Goal: Task Accomplishment & Management: Complete application form

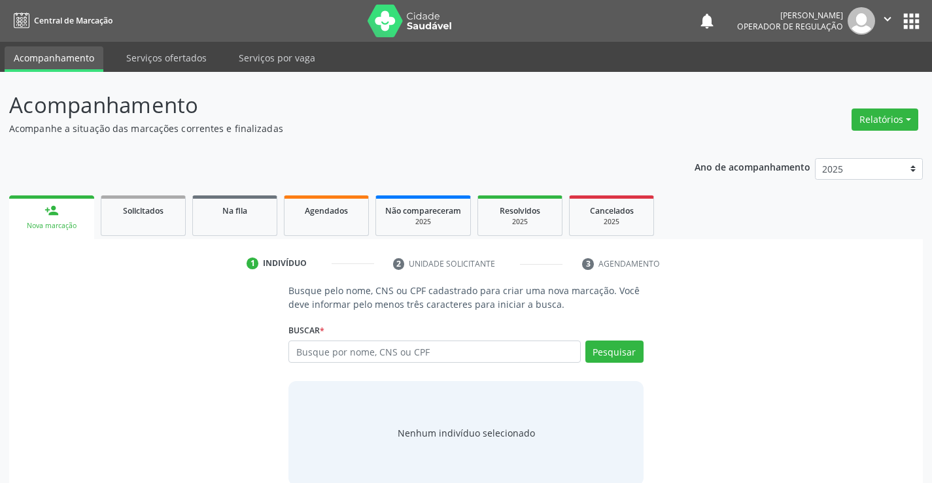
drag, startPoint x: 365, startPoint y: 339, endPoint x: 464, endPoint y: 324, distance: 99.9
click at [377, 339] on div "Buscar * Busque por nome, CNS ou CPF Nenhum resultado encontrado para: " " Digi…" at bounding box center [465, 345] width 354 height 51
click at [345, 345] on input "text" at bounding box center [434, 352] width 292 height 22
drag, startPoint x: 367, startPoint y: 350, endPoint x: 454, endPoint y: 319, distance: 92.2
click at [367, 349] on input "text" at bounding box center [434, 352] width 292 height 22
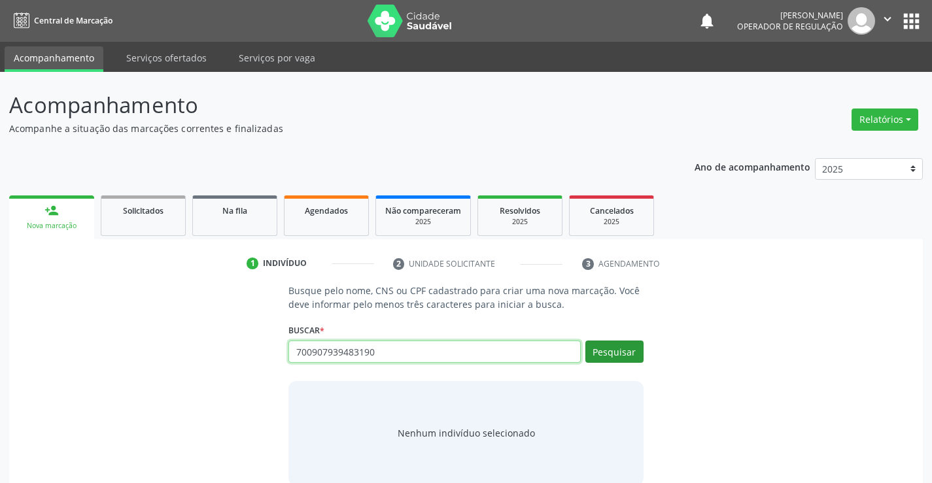
type input "700907939483190"
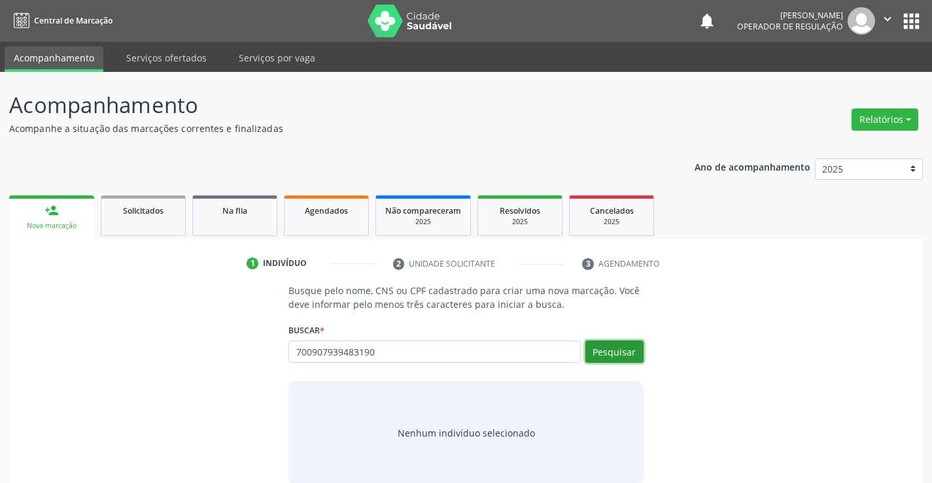
click at [605, 348] on button "Pesquisar" at bounding box center [614, 352] width 58 height 22
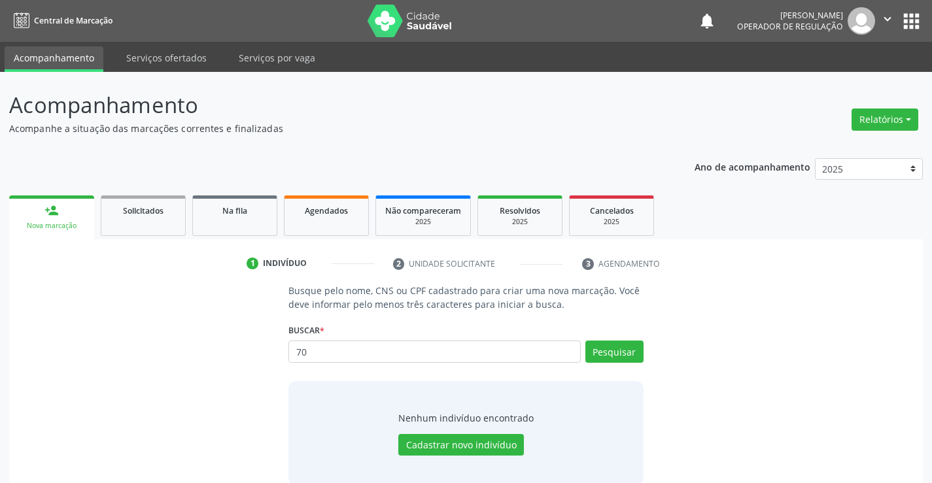
type input "7"
type input "700907969483190"
click at [609, 346] on button "Pesquisar" at bounding box center [614, 352] width 58 height 22
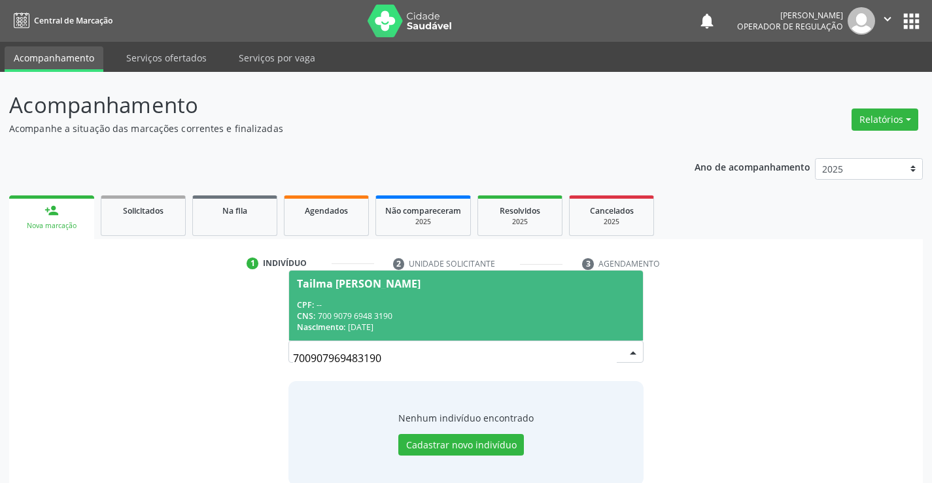
click at [335, 295] on span "Tailma [PERSON_NAME] CPF: -- CNS: 700 9079 6948 3190 Nascimento: [DATE]" at bounding box center [465, 306] width 353 height 70
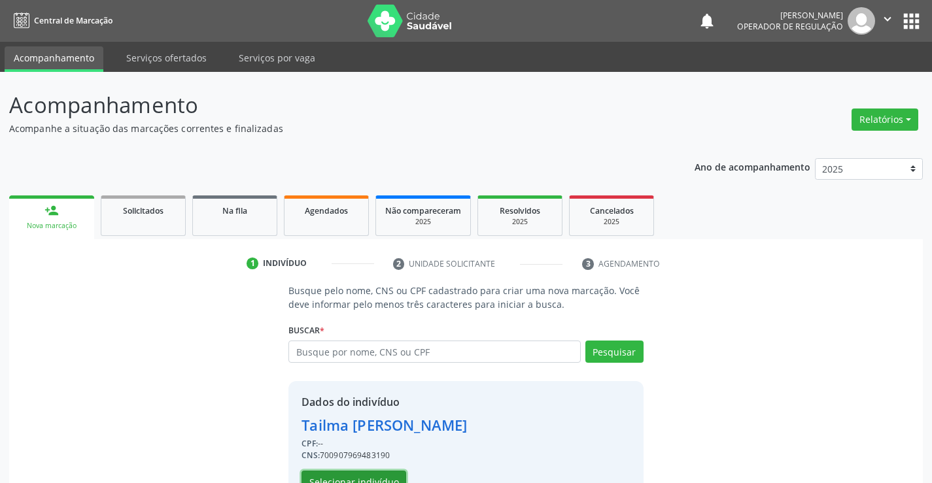
click at [337, 475] on button "Selecionar indivíduo" at bounding box center [353, 482] width 105 height 22
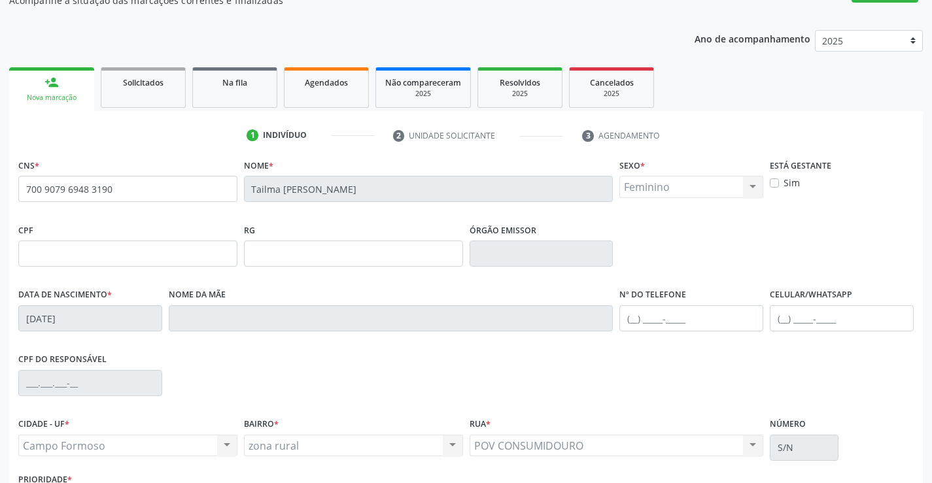
scroll to position [226, 0]
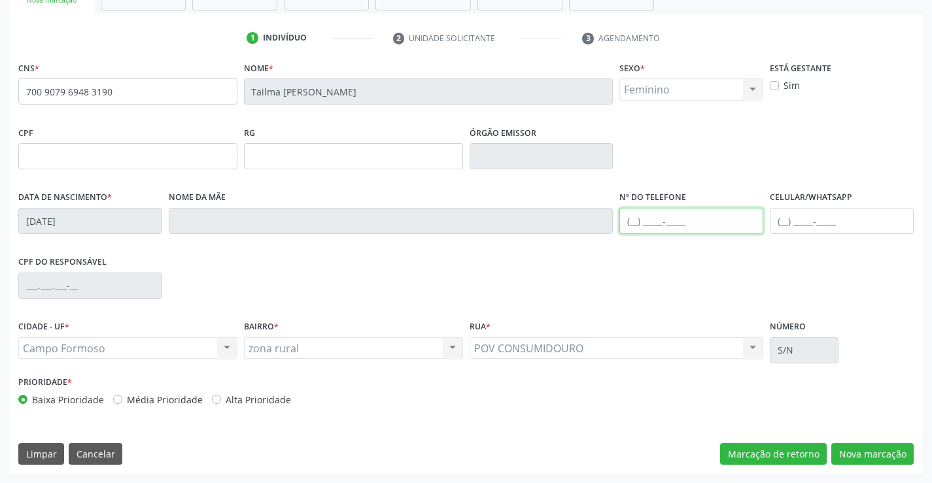
click at [673, 216] on input "text" at bounding box center [691, 221] width 144 height 26
type input "[PHONE_NUMBER]"
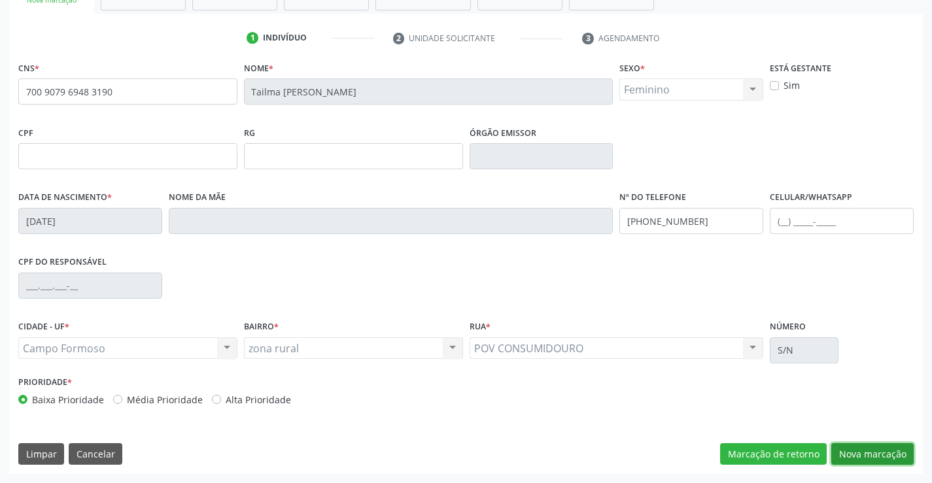
click at [887, 450] on button "Nova marcação" at bounding box center [872, 454] width 82 height 22
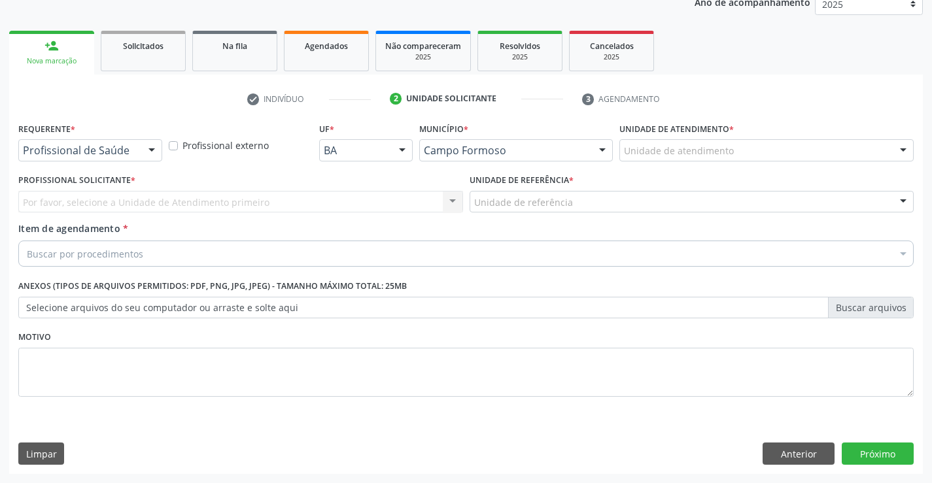
scroll to position [165, 0]
click at [157, 149] on div at bounding box center [152, 151] width 20 height 22
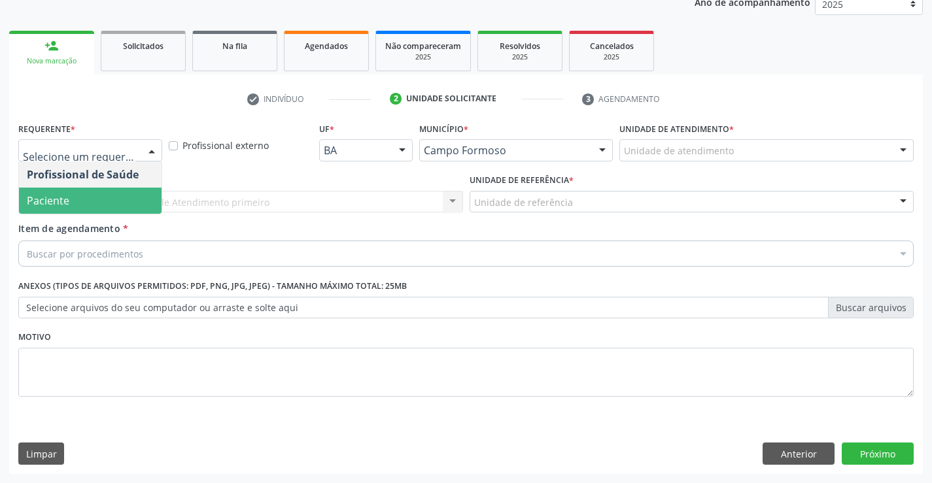
drag, startPoint x: 69, startPoint y: 203, endPoint x: 154, endPoint y: 197, distance: 85.8
click at [73, 204] on span "Paciente" at bounding box center [90, 201] width 143 height 26
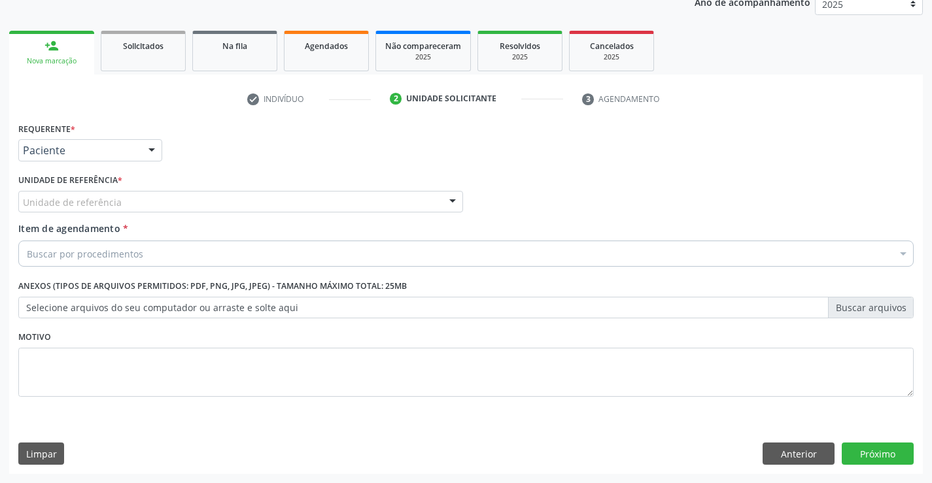
click at [173, 195] on div "Unidade de referência" at bounding box center [240, 202] width 445 height 22
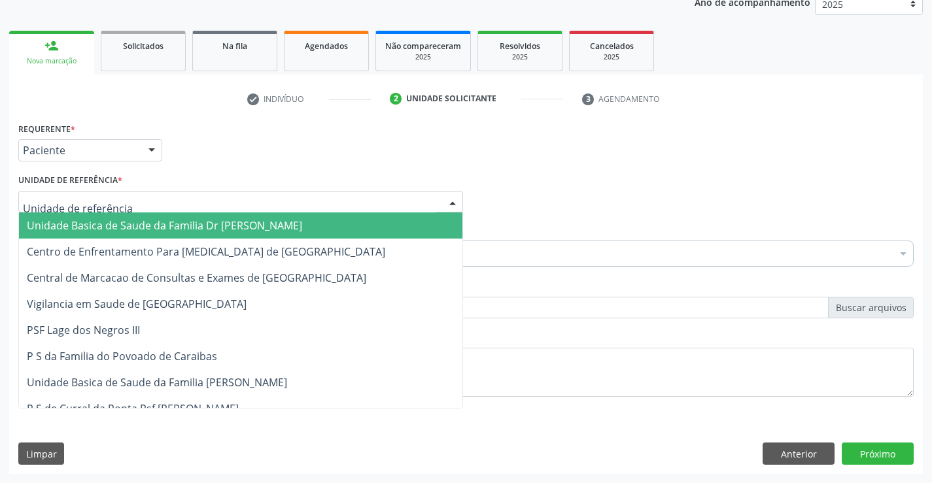
click at [114, 221] on span "Unidade Basica de Saude da Familia Dr [PERSON_NAME]" at bounding box center [164, 225] width 275 height 14
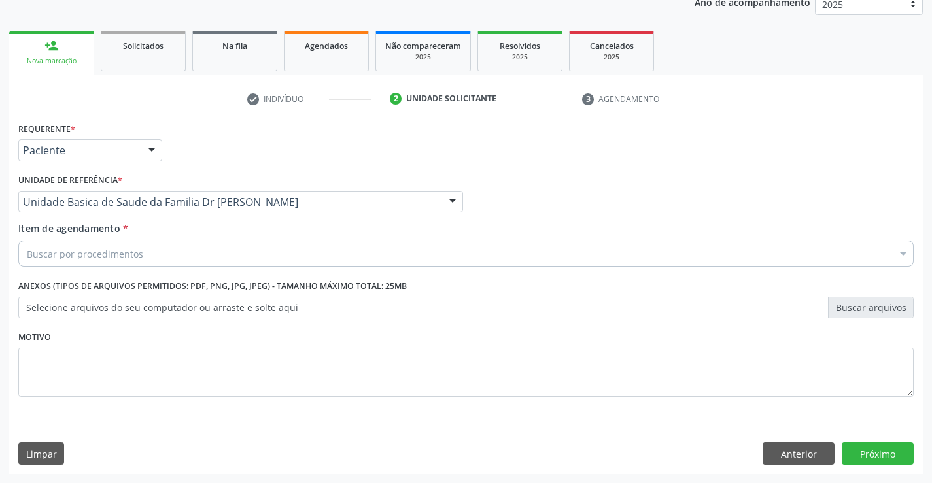
click at [152, 256] on div "Buscar por procedimentos" at bounding box center [465, 254] width 895 height 26
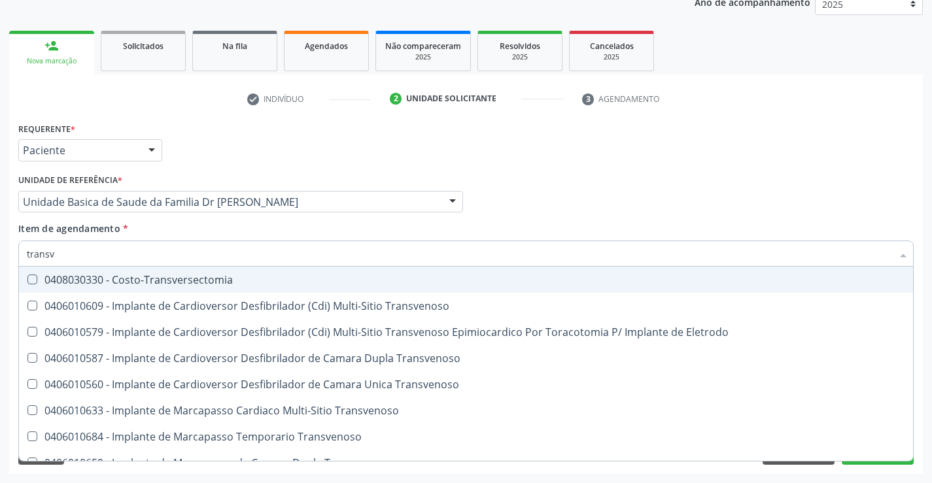
type input "transva"
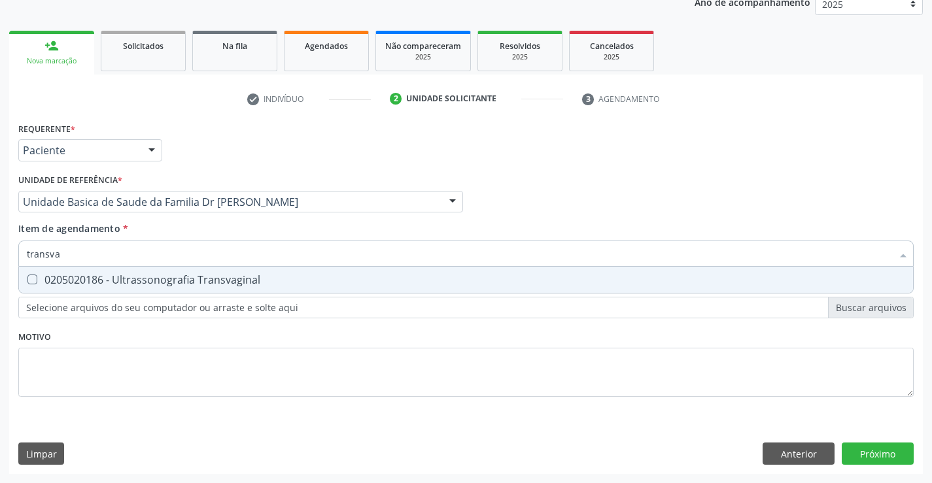
drag, startPoint x: 181, startPoint y: 275, endPoint x: 192, endPoint y: 272, distance: 11.4
click at [190, 275] on div "0205020186 - Ultrassonografia Transvaginal" at bounding box center [466, 280] width 878 height 10
checkbox Transvaginal "true"
click at [91, 356] on div "Requerente * Paciente Profissional de Saúde Paciente Nenhum resultado encontrad…" at bounding box center [465, 267] width 895 height 296
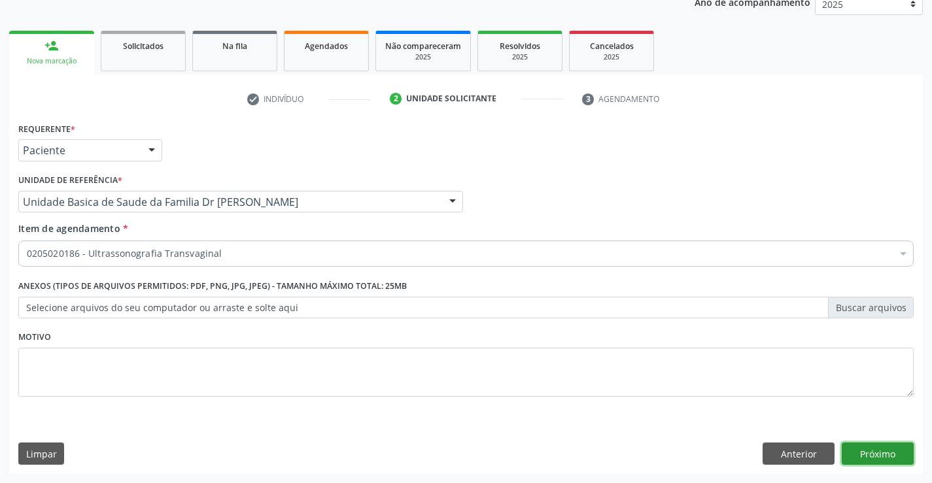
click at [872, 448] on button "Próximo" at bounding box center [877, 454] width 72 height 22
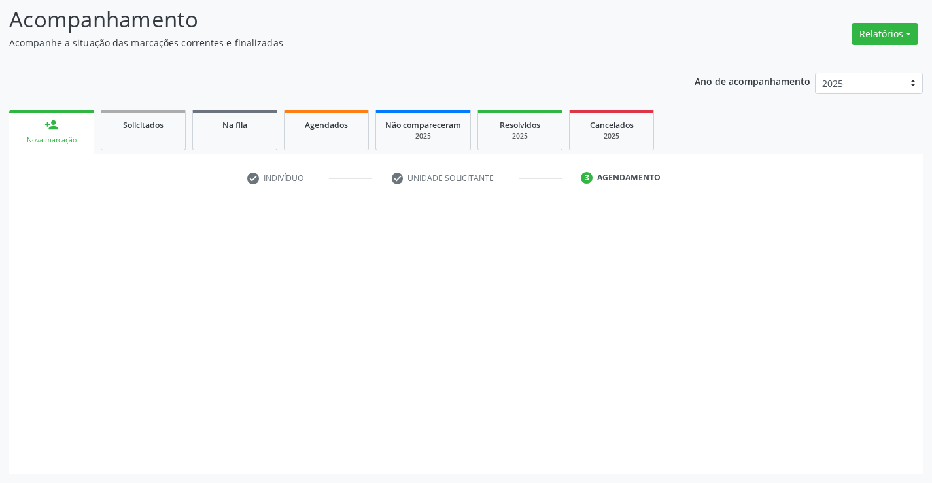
scroll to position [86, 0]
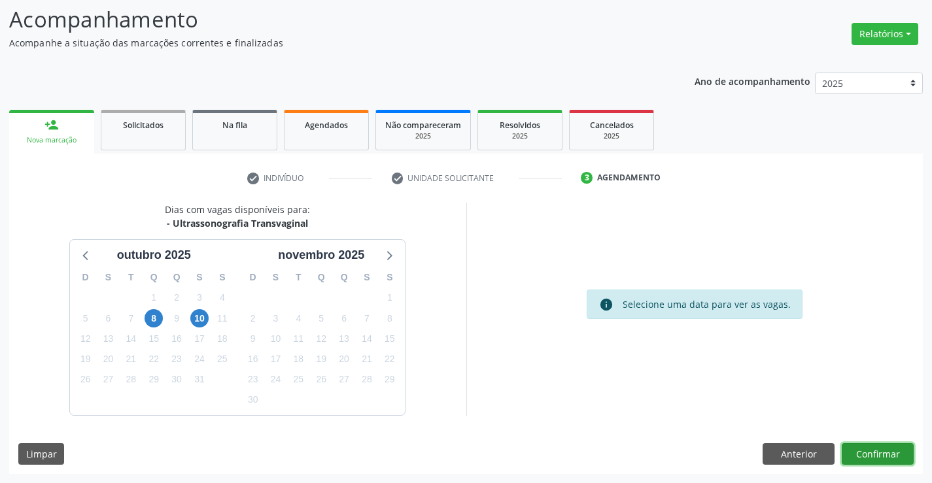
click at [885, 453] on button "Confirmar" at bounding box center [877, 454] width 72 height 22
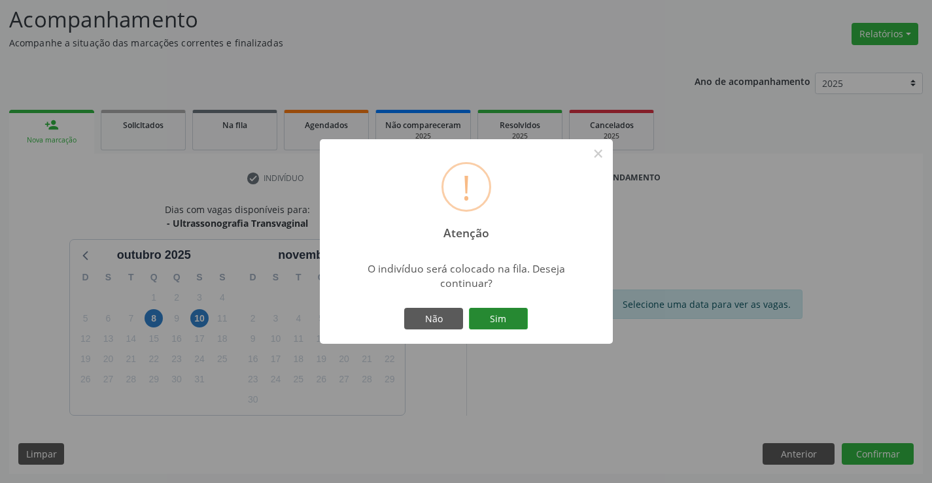
click at [484, 316] on button "Sim" at bounding box center [498, 319] width 59 height 22
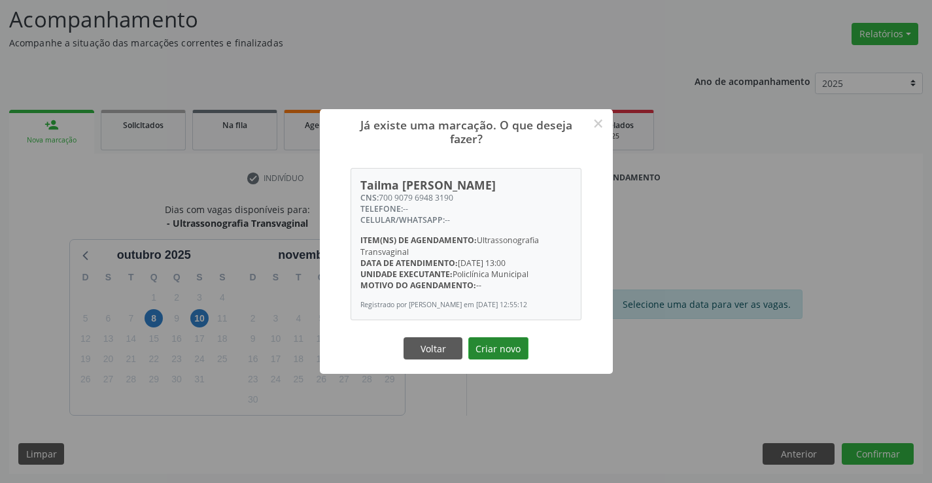
click at [483, 346] on button "Criar novo" at bounding box center [498, 348] width 60 height 22
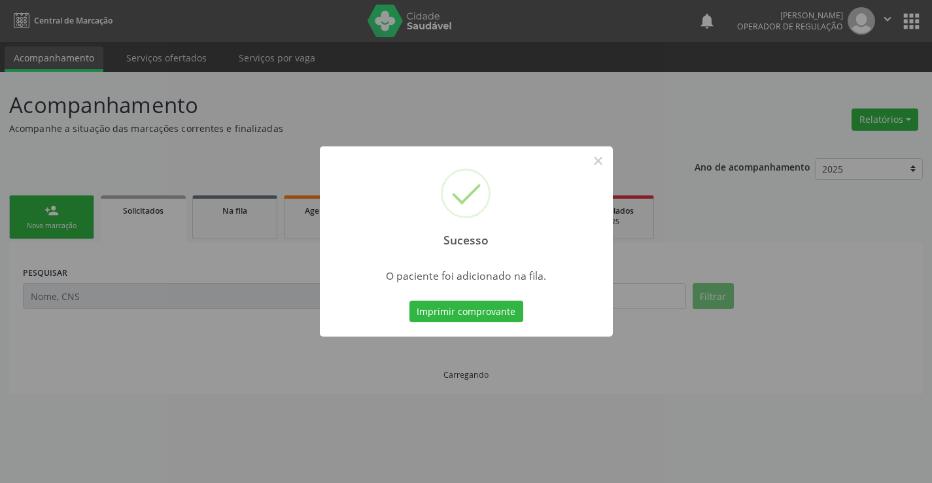
scroll to position [0, 0]
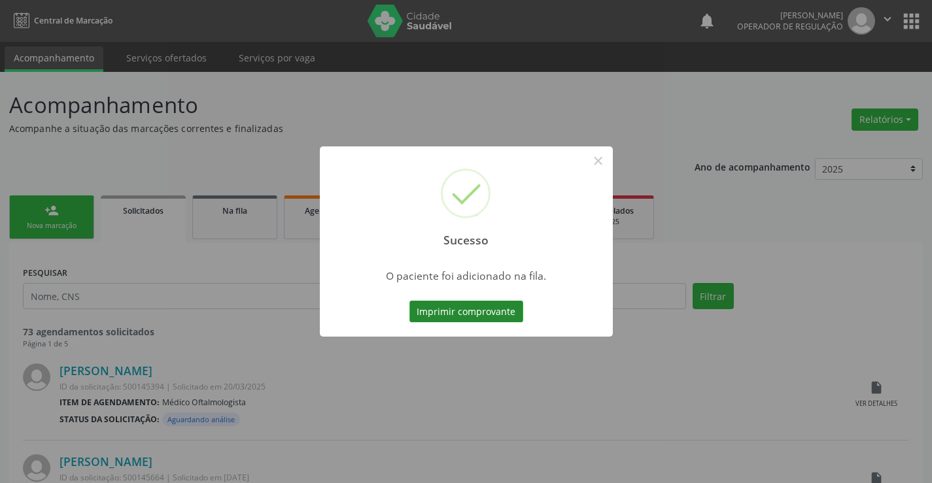
click at [454, 311] on button "Imprimir comprovante" at bounding box center [466, 312] width 114 height 22
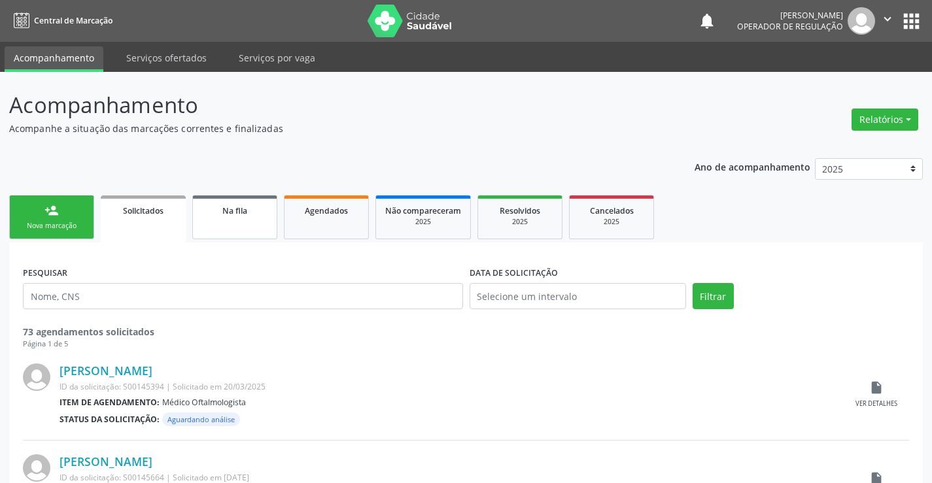
click at [263, 227] on link "Na fila" at bounding box center [234, 217] width 85 height 44
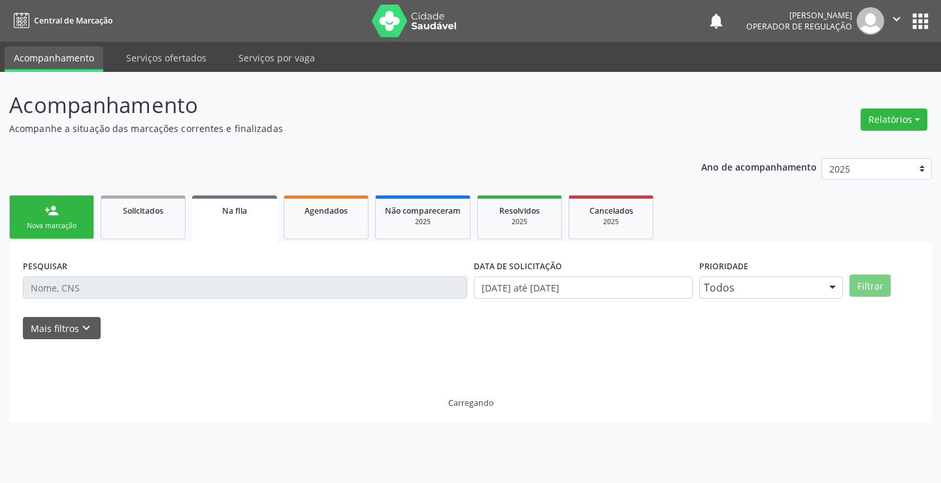
click at [88, 276] on div "PESQUISAR" at bounding box center [245, 281] width 451 height 51
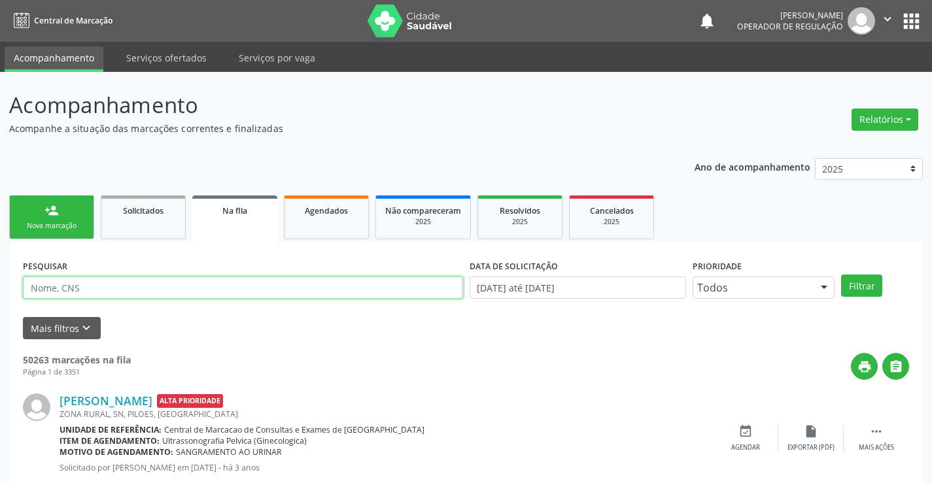
click at [75, 281] on input "text" at bounding box center [243, 288] width 440 height 22
type input "702607771826844"
click at [850, 280] on button "Filtrar" at bounding box center [861, 286] width 41 height 22
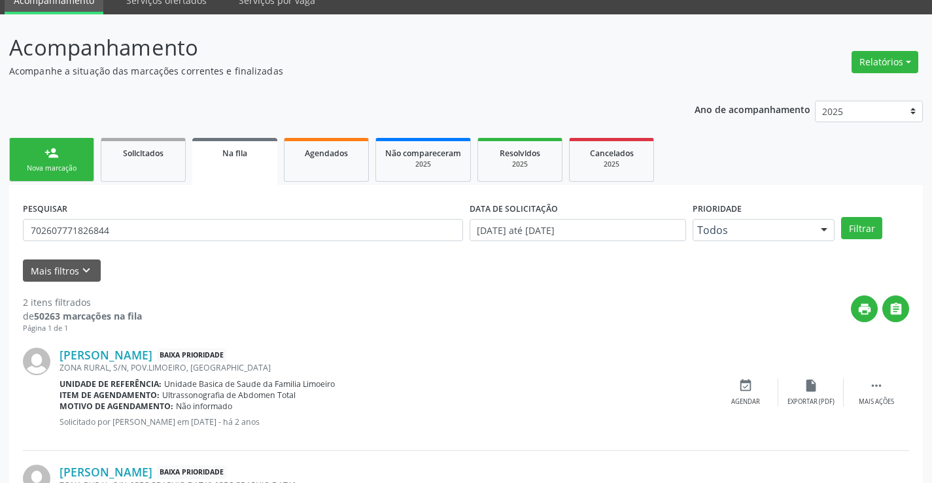
scroll to position [165, 0]
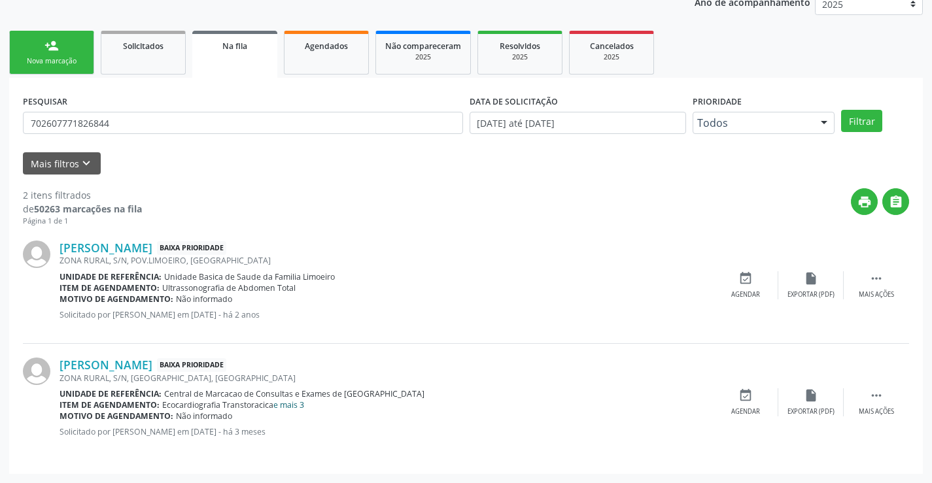
click at [295, 403] on link "e mais 3" at bounding box center [288, 404] width 31 height 11
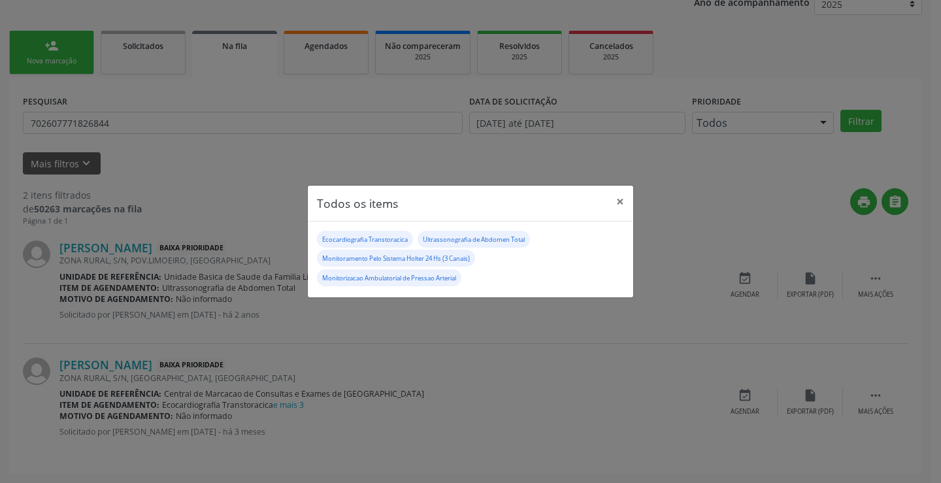
click at [319, 328] on div "Todos os items × Ecocardiografia Transtoracica Ultrassonografia de Abdomen Tota…" at bounding box center [470, 241] width 941 height 483
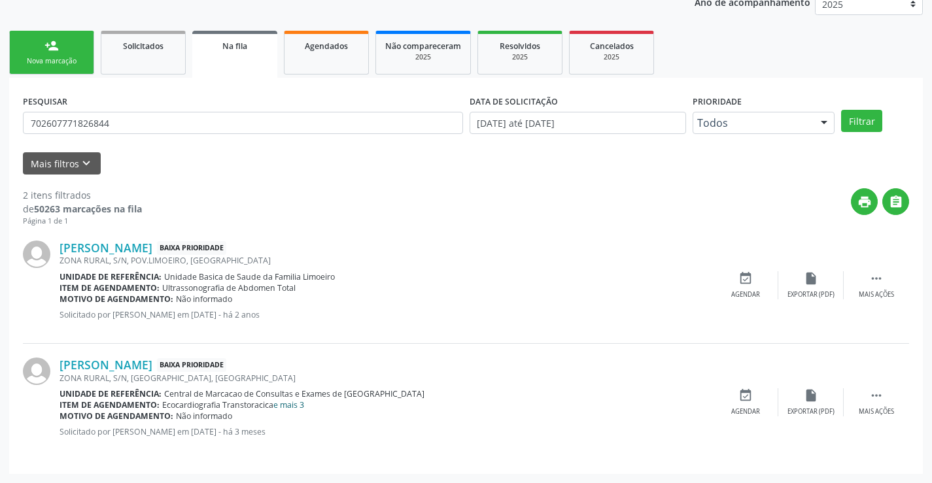
click at [294, 405] on link "e mais 3" at bounding box center [288, 404] width 31 height 11
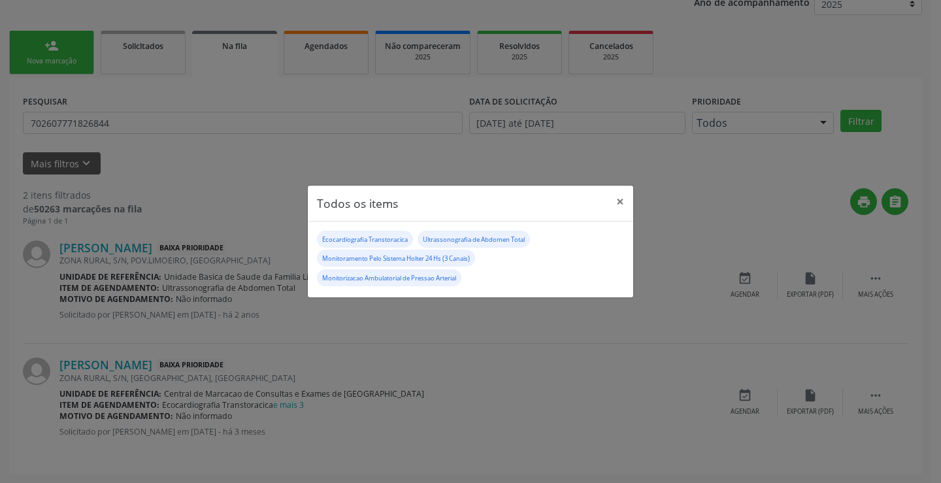
click at [254, 181] on div "Todos os items × Ecocardiografia Transtoracica Ultrassonografia de Abdomen Tota…" at bounding box center [470, 241] width 941 height 483
